Goal: Task Accomplishment & Management: Use online tool/utility

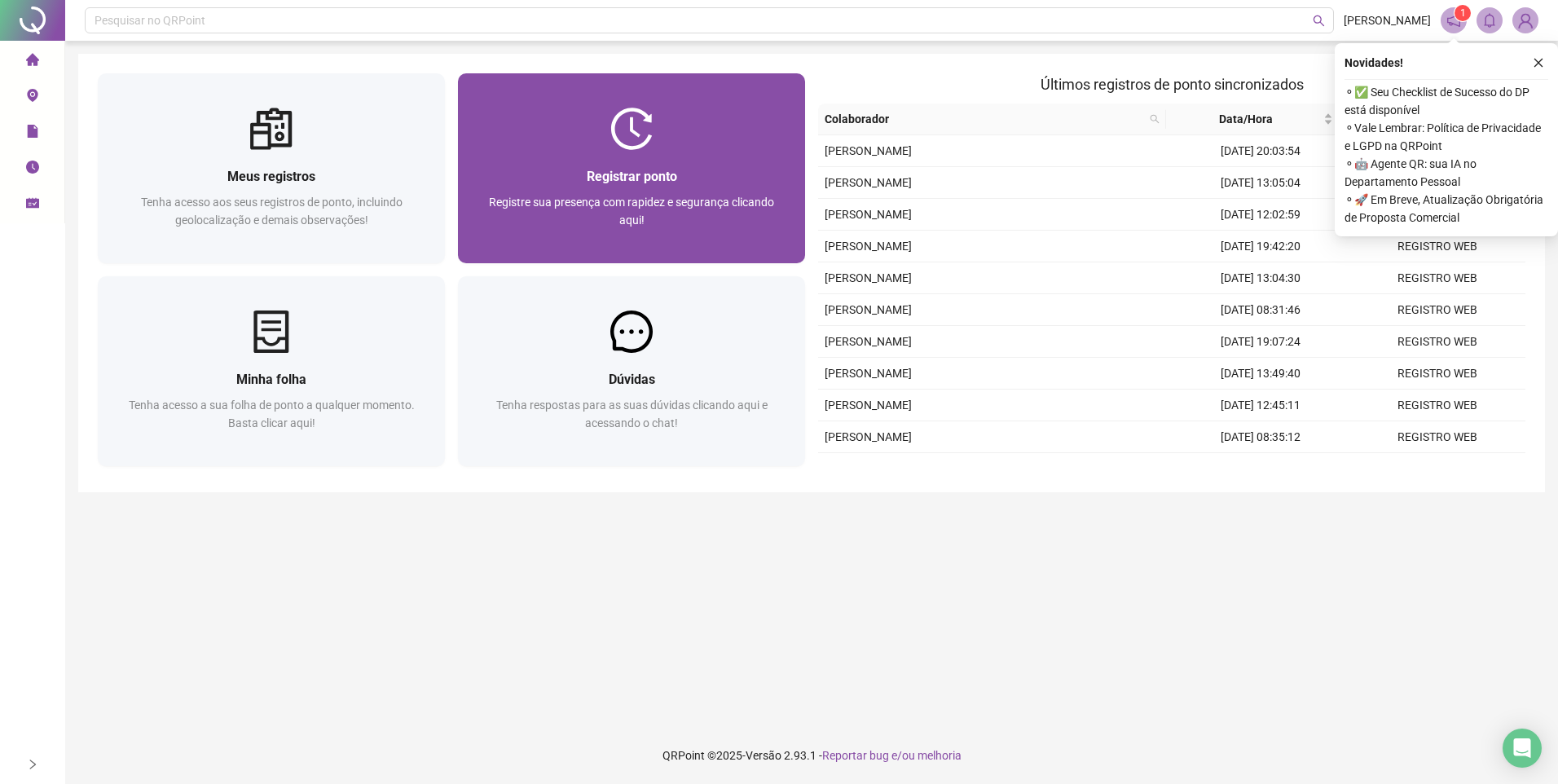
click at [591, 178] on span "Registrar ponto" at bounding box center [631, 176] width 91 height 16
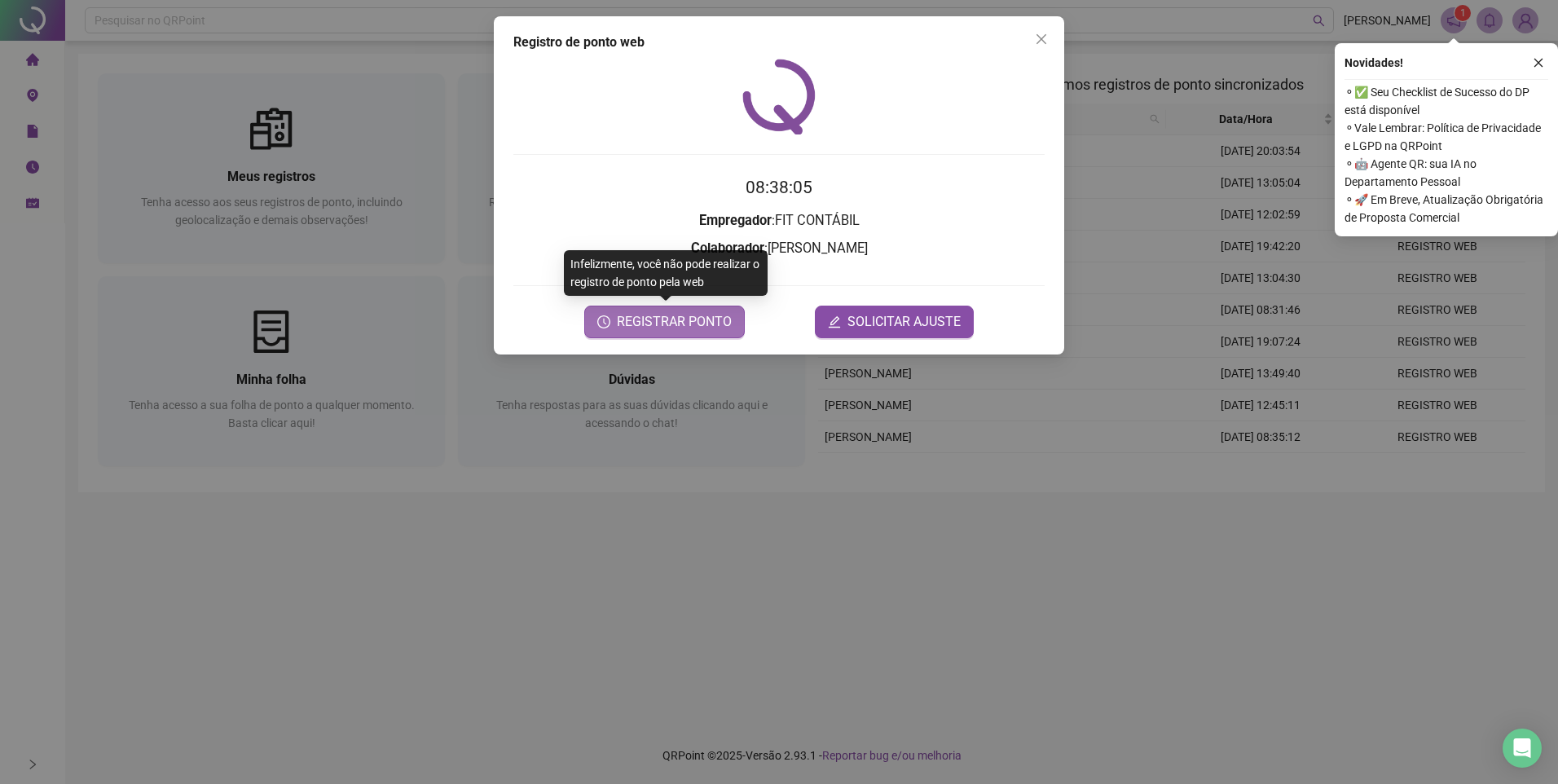
click at [660, 319] on span "REGISTRAR PONTO" at bounding box center [675, 322] width 115 height 20
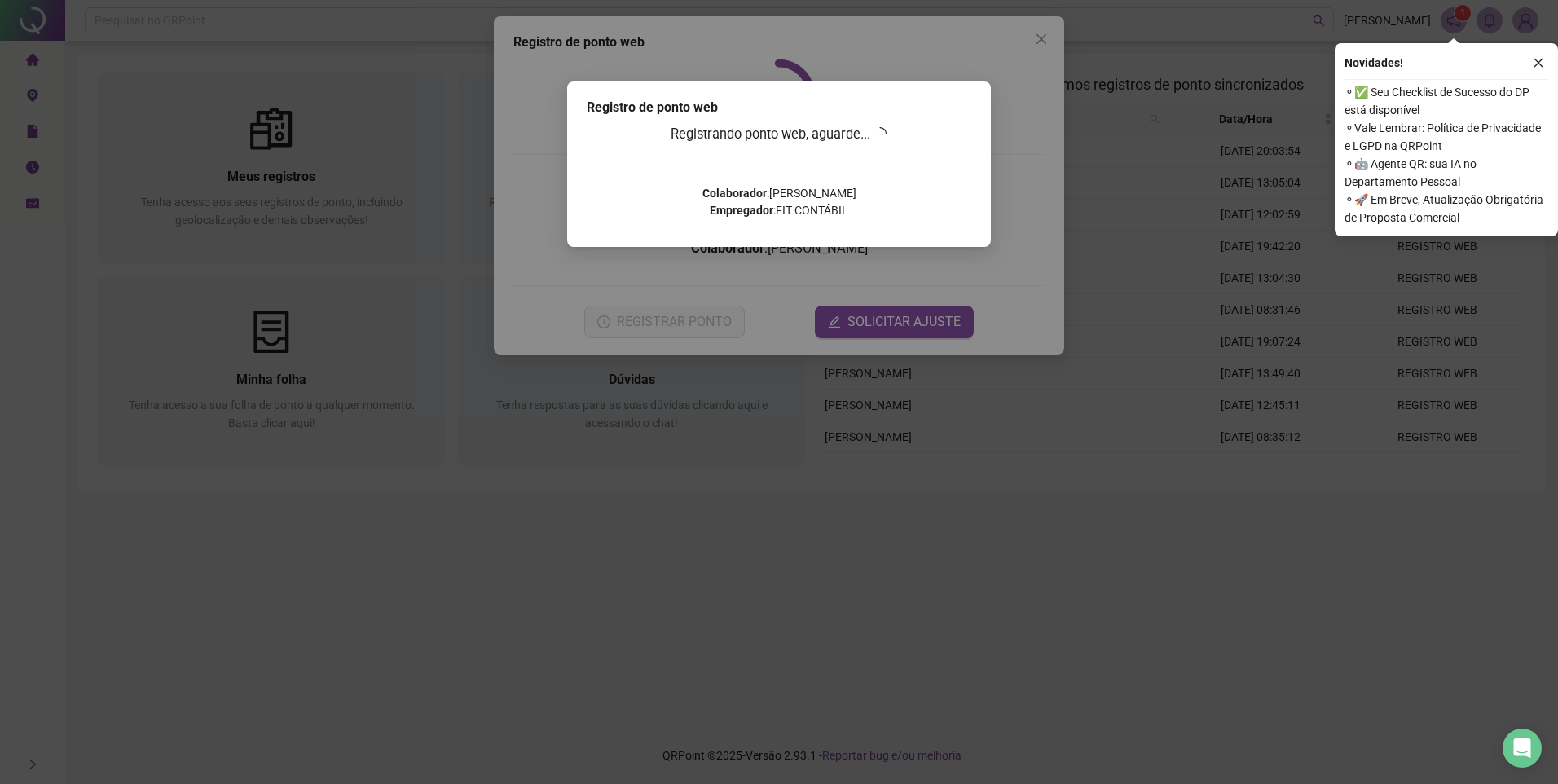
click at [1174, 449] on div "Registro de ponto web Registrando ponto web, aguarde... Colaborador : CAIQUE GA…" at bounding box center [779, 392] width 1558 height 784
